Goal: Information Seeking & Learning: Learn about a topic

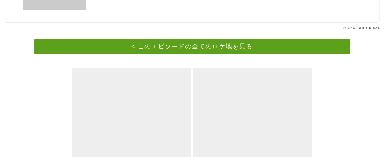
scroll to position [459, 0]
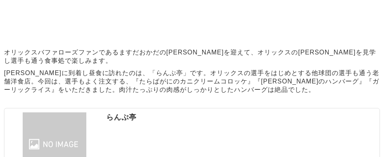
scroll to position [427, 0]
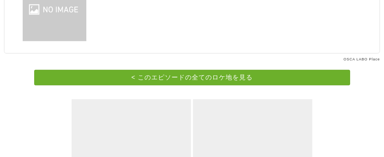
click at [208, 85] on link "< このエピソードの全てのロケ地を見る" at bounding box center [192, 78] width 316 height 16
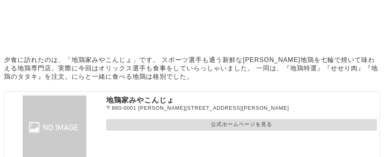
scroll to position [2009, 0]
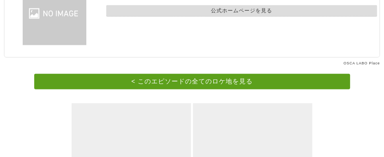
scroll to position [429, 0]
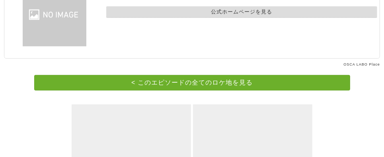
click at [157, 75] on link "< このエピソードの全てのロケ地を見る" at bounding box center [192, 83] width 316 height 16
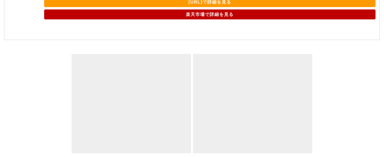
scroll to position [4081, 0]
